Goal: Navigation & Orientation: Find specific page/section

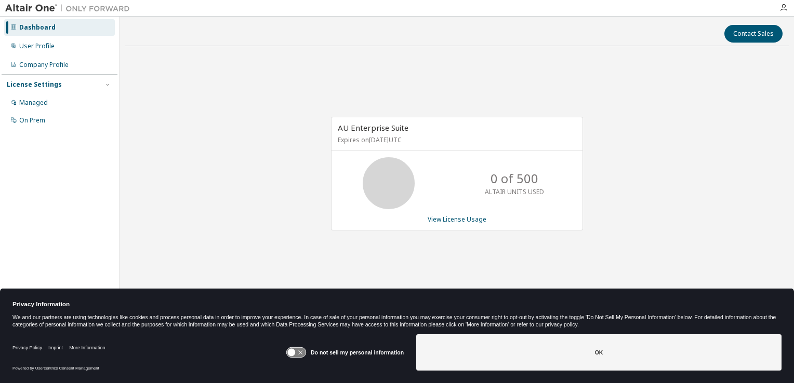
click at [299, 350] on icon at bounding box center [295, 353] width 19 height 10
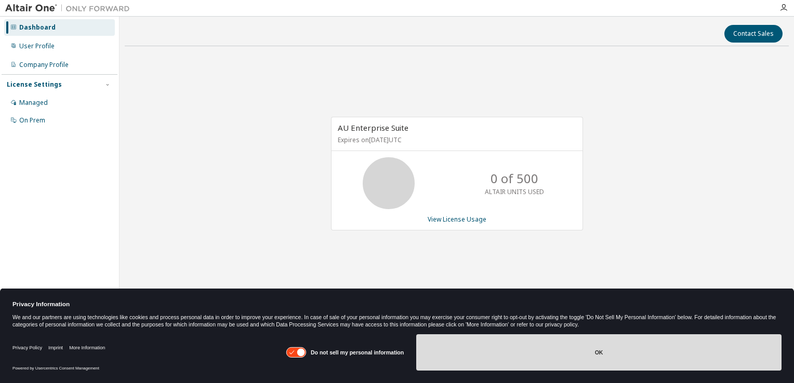
click at [472, 358] on button "OK" at bounding box center [598, 353] width 365 height 36
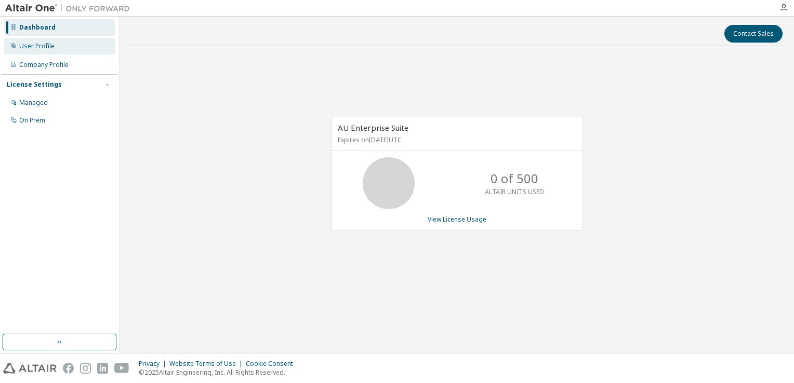
click at [63, 45] on div "User Profile" at bounding box center [59, 46] width 111 height 17
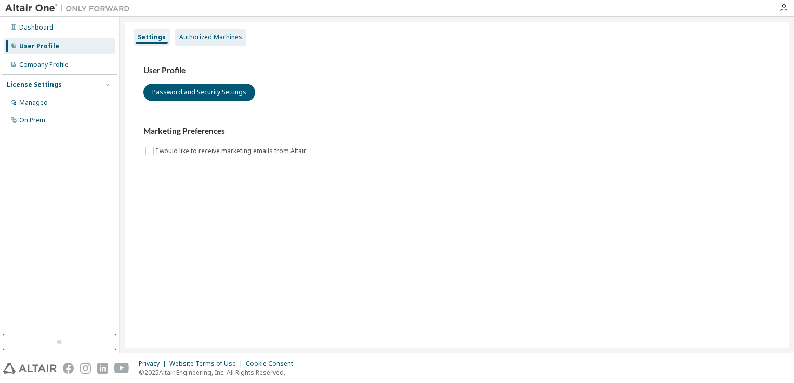
click at [185, 33] on div "Authorized Machines" at bounding box center [210, 37] width 63 height 8
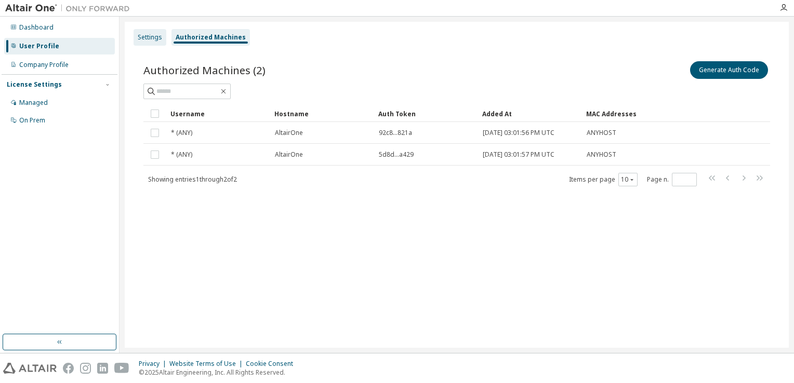
click at [150, 35] on div "Settings" at bounding box center [150, 37] width 24 height 8
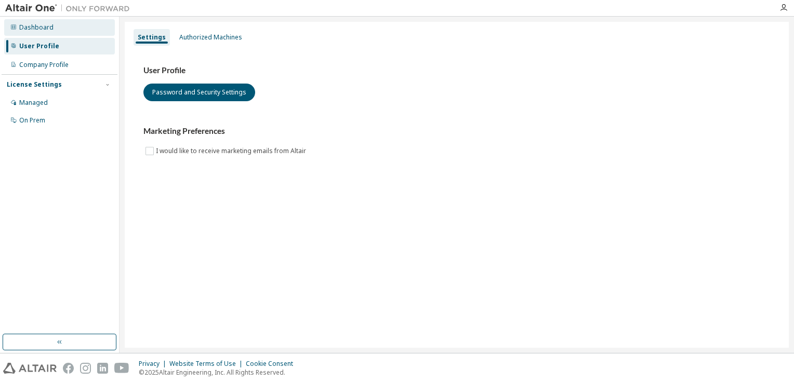
click at [64, 31] on div "Dashboard" at bounding box center [59, 27] width 111 height 17
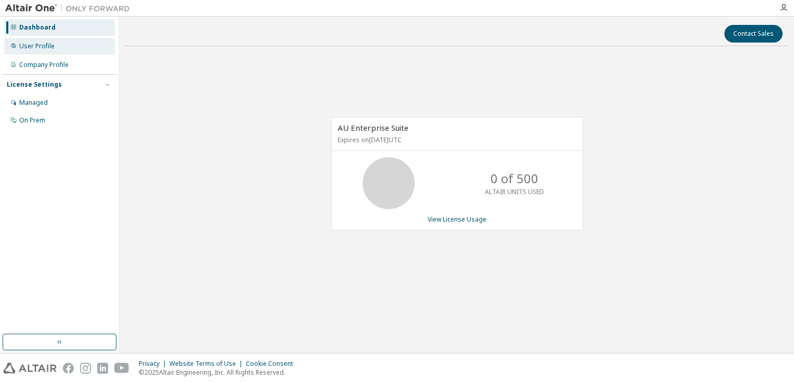
click at [51, 44] on div "User Profile" at bounding box center [36, 46] width 35 height 8
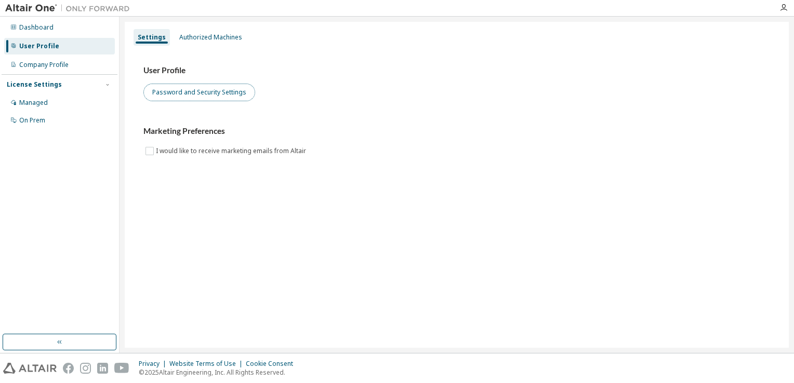
click at [183, 95] on button "Password and Security Settings" at bounding box center [199, 93] width 112 height 18
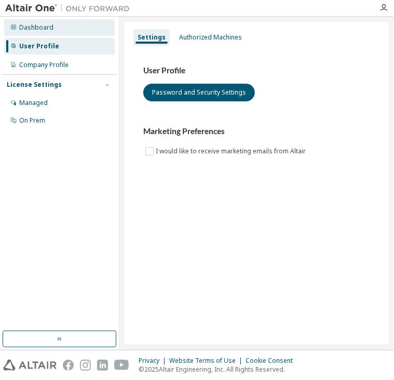
click at [46, 28] on div "Dashboard" at bounding box center [36, 27] width 34 height 8
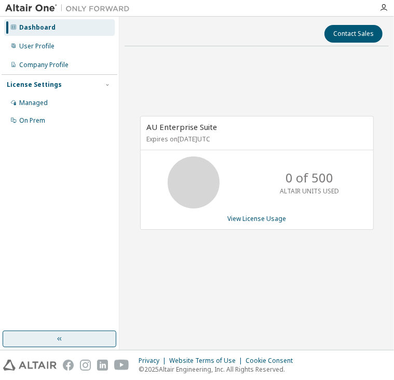
click at [55, 342] on button "button" at bounding box center [60, 338] width 114 height 17
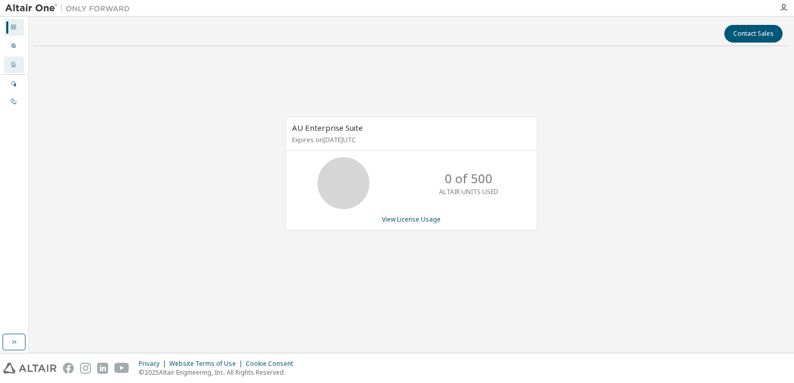
click at [15, 69] on div at bounding box center [13, 65] width 6 height 8
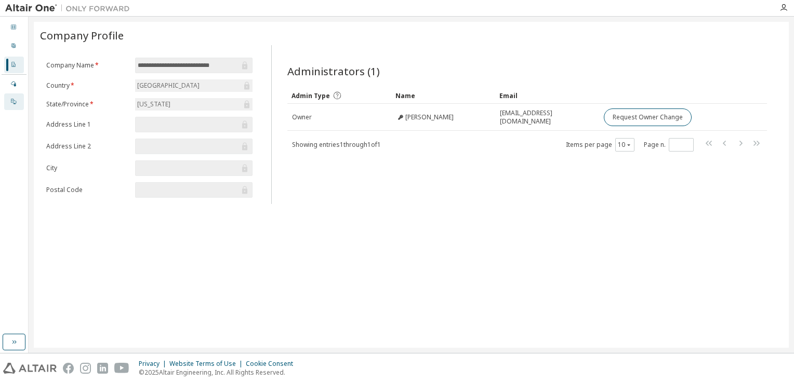
click at [14, 101] on icon at bounding box center [13, 101] width 5 height 5
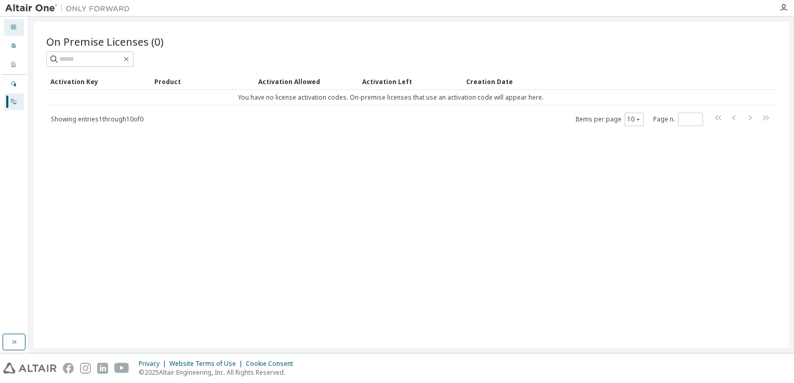
click at [16, 30] on icon at bounding box center [13, 27] width 6 height 6
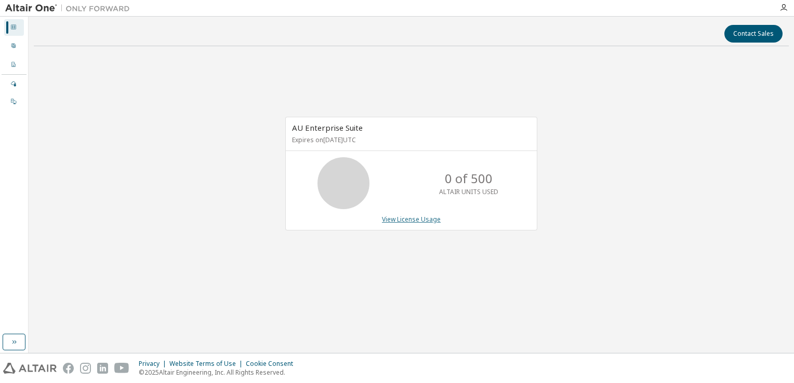
click at [389, 219] on link "View License Usage" at bounding box center [411, 219] width 59 height 9
click at [56, 364] on img at bounding box center [30, 368] width 54 height 11
